Goal: Information Seeking & Learning: Find specific fact

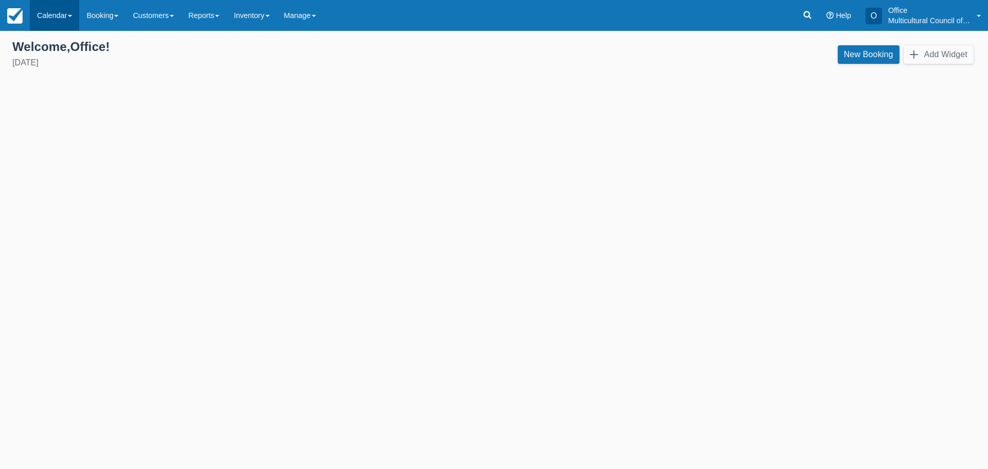
click at [56, 15] on link "Calendar" at bounding box center [54, 15] width 49 height 31
click at [61, 42] on link "Customer" at bounding box center [70, 44] width 81 height 22
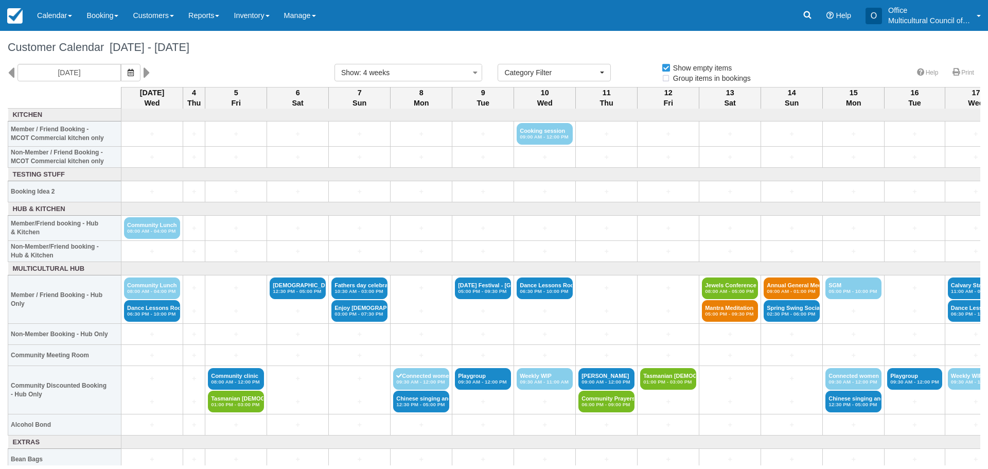
select select
click at [808, 11] on icon at bounding box center [808, 15] width 8 height 8
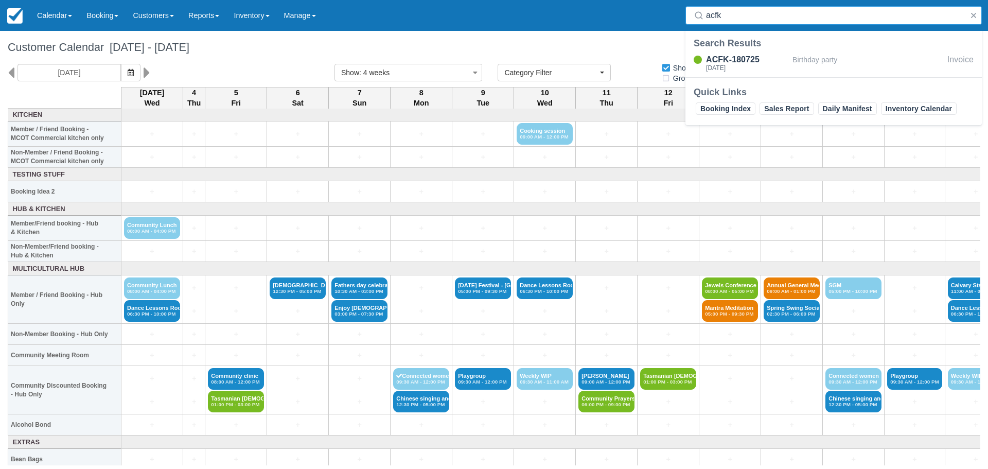
type input "acfk"
click at [740, 51] on div "ACFK-180725 Sat Aug 9, 2025 Birthday party Invoice" at bounding box center [834, 64] width 296 height 26
click at [740, 55] on div "ACFK-180725" at bounding box center [747, 60] width 82 height 12
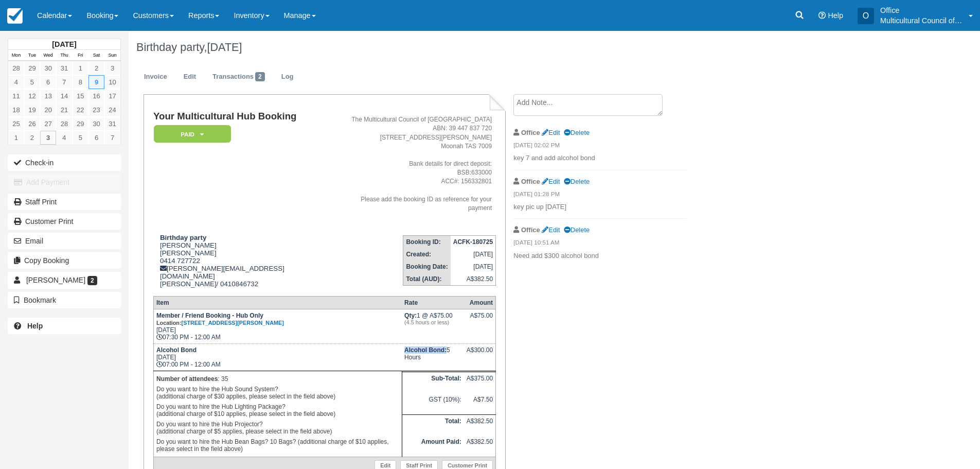
drag, startPoint x: 400, startPoint y: 339, endPoint x: 444, endPoint y: 341, distance: 43.8
click at [445, 344] on td "Alcohol Bond: 5 Hours" at bounding box center [433, 357] width 62 height 27
copy strong "Alcohol Bond:"
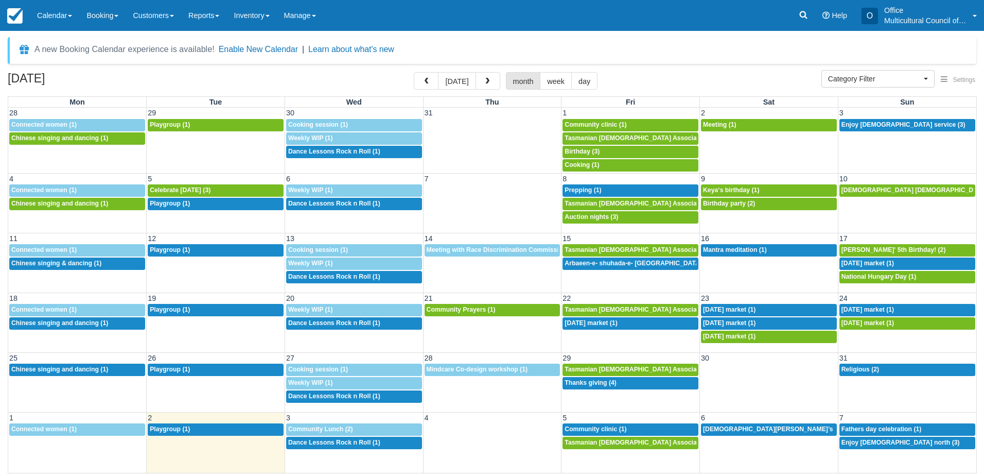
select select
click at [880, 193] on span "Buddhist Vihara Tasmania (1)" at bounding box center [953, 189] width 224 height 7
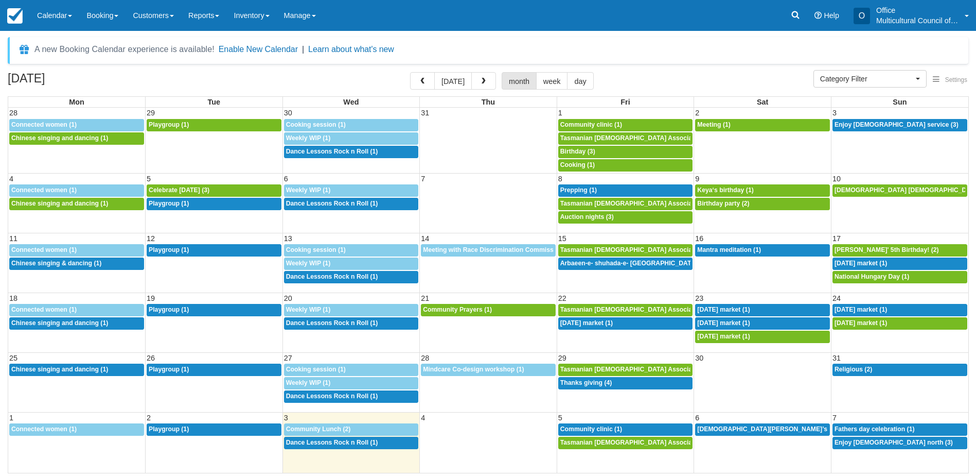
select select
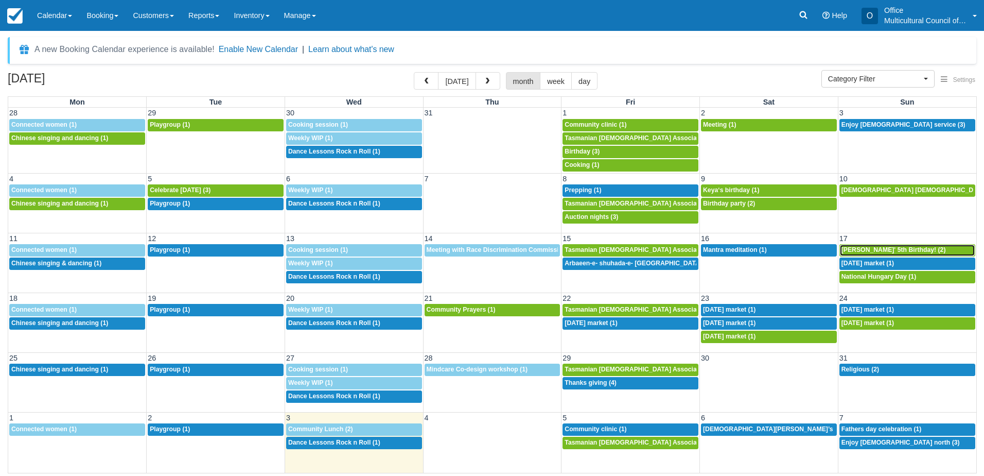
click at [902, 246] on span "[PERSON_NAME]' 5th Birthday! (2)" at bounding box center [893, 249] width 104 height 7
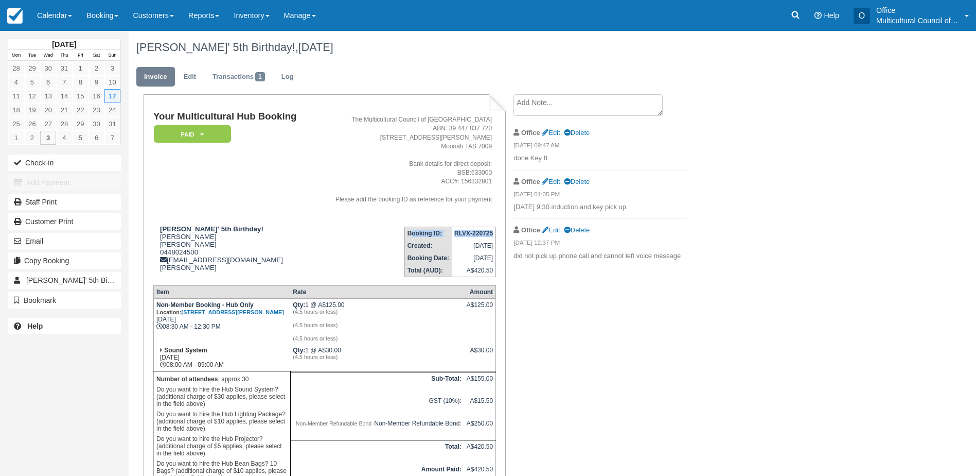
drag, startPoint x: 401, startPoint y: 231, endPoint x: 496, endPoint y: 229, distance: 94.2
click at [496, 229] on tr "Booking ID: RLVX-220725" at bounding box center [451, 232] width 92 height 13
copy tr "Booking ID: RLVX-220725"
